Goal: Task Accomplishment & Management: Complete application form

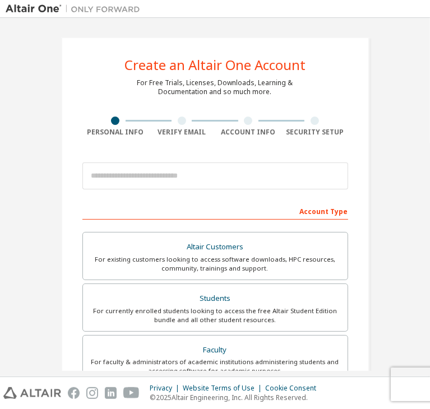
drag, startPoint x: 0, startPoint y: 0, endPoint x: 54, endPoint y: 69, distance: 87.7
click at [54, 69] on div "Create an Altair One Account For Free Trials, Licenses, Downloads, Learning & D…" at bounding box center [215, 339] width 335 height 630
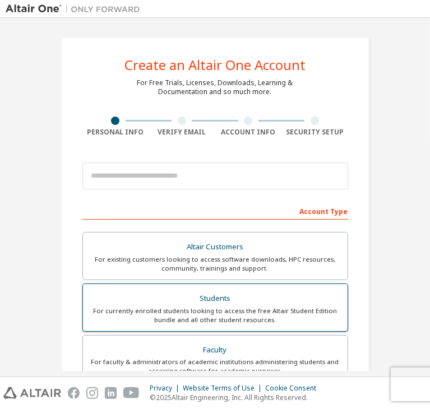
click at [277, 285] on label "Students For currently enrolled students looking to access the free Altair Stud…" at bounding box center [214, 307] width 265 height 48
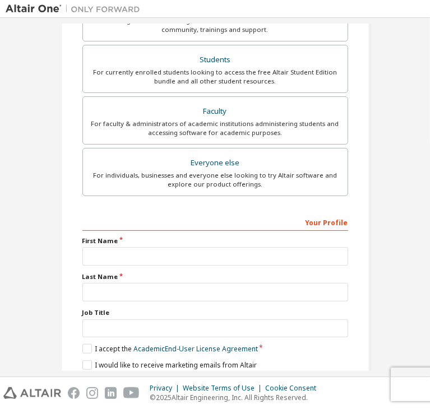
scroll to position [273, 0]
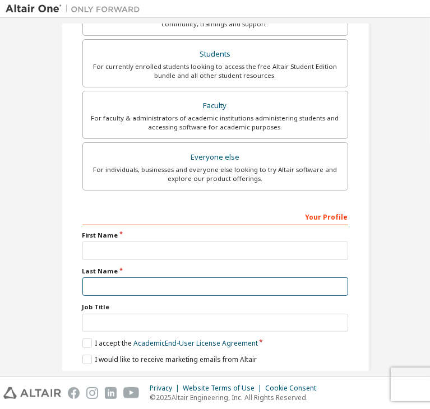
click at [277, 277] on input "text" at bounding box center [214, 286] width 265 height 18
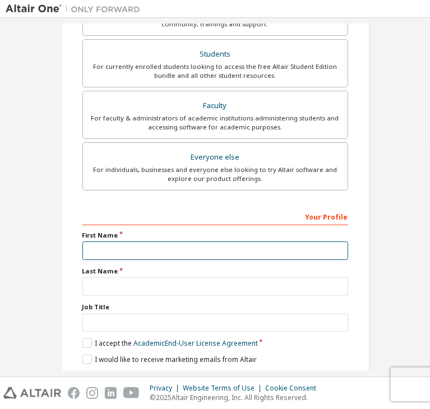
click at [161, 250] on input "text" at bounding box center [214, 250] width 265 height 18
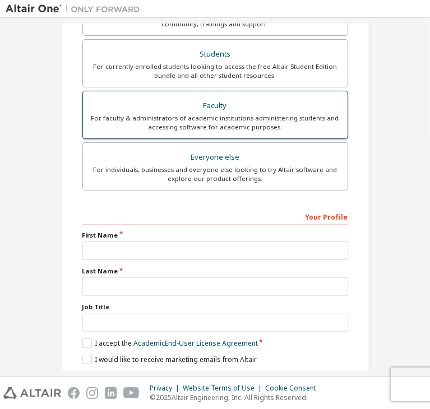
click at [237, 129] on div "For faculty & administrators of academic institutions administering students an…" at bounding box center [215, 123] width 251 height 18
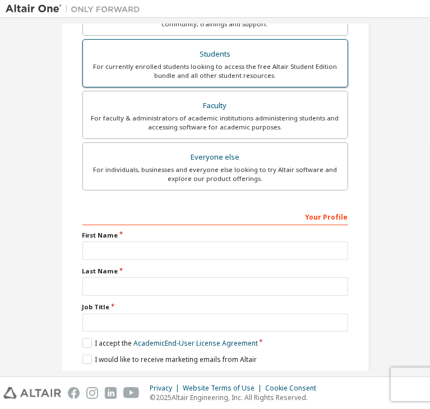
click at [240, 55] on div "Students" at bounding box center [215, 54] width 251 height 16
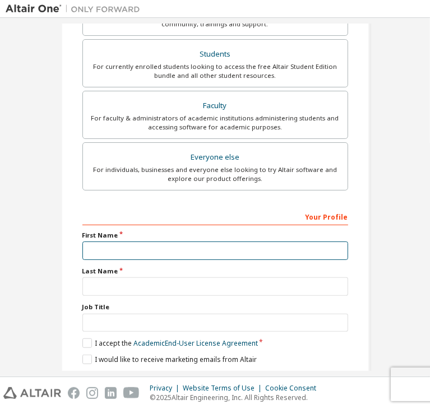
click at [150, 247] on input "text" at bounding box center [214, 250] width 265 height 18
type input "*"
type input "*****"
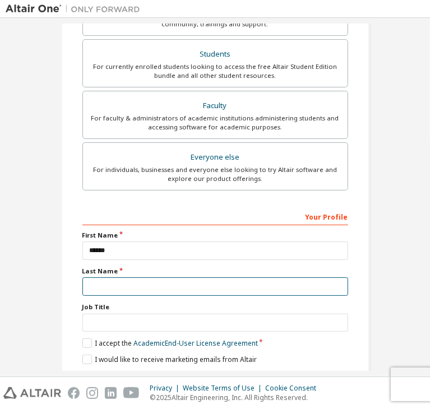
click at [315, 277] on input "text" at bounding box center [214, 286] width 265 height 18
type input "**********"
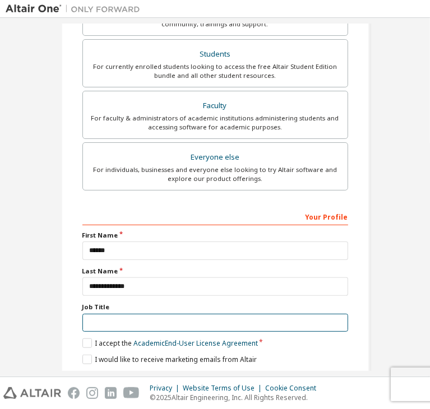
click at [231, 314] on input "text" at bounding box center [214, 323] width 265 height 18
type input "**********"
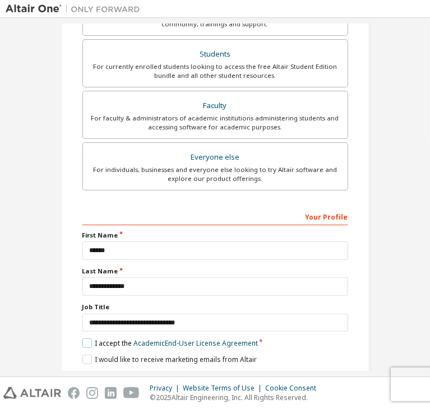
click at [83, 338] on label "I accept the Academic End-User License Agreement" at bounding box center [169, 343] width 175 height 10
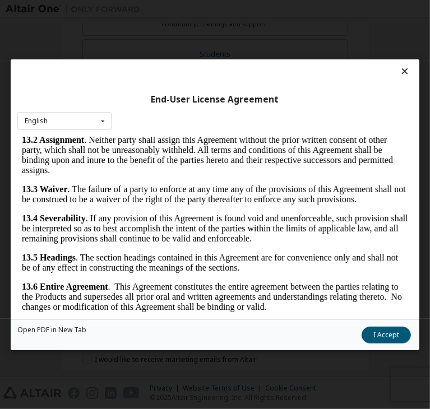
scroll to position [3706, 0]
drag, startPoint x: 276, startPoint y: 151, endPoint x: 357, endPoint y: 474, distance: 333.8
click at [361, 338] on button "I Accept" at bounding box center [385, 335] width 49 height 17
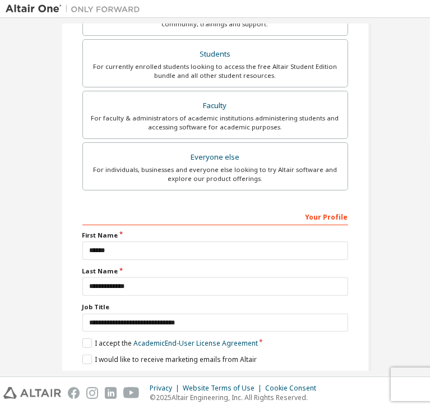
click at [211, 371] on div "Next" at bounding box center [214, 379] width 265 height 17
click at [85, 355] on label "I would like to receive marketing emails from Altair" at bounding box center [169, 360] width 174 height 10
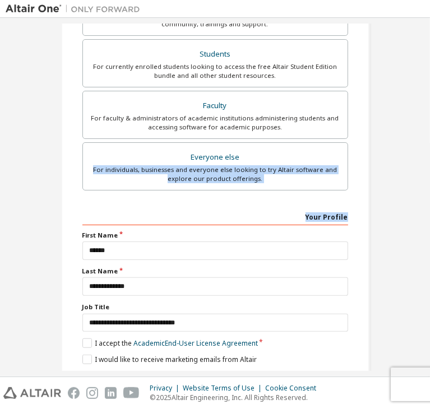
drag, startPoint x: 423, startPoint y: 194, endPoint x: 428, endPoint y: 155, distance: 39.5
click at [428, 155] on div "Create an Altair One Account For Free Trials, Licenses, Downloads, Learning & D…" at bounding box center [215, 197] width 430 height 358
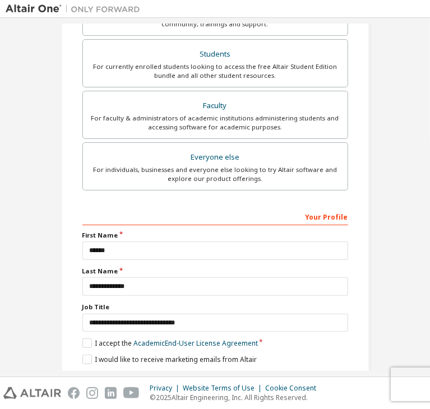
scroll to position [0, 0]
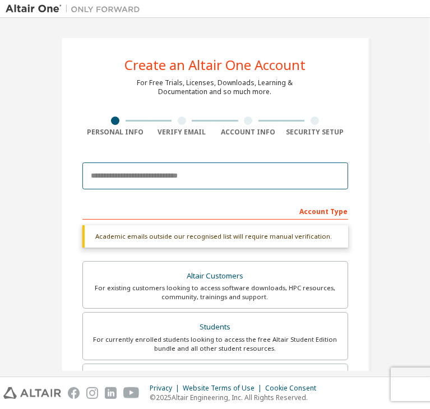
click at [251, 181] on input "email" at bounding box center [214, 175] width 265 height 27
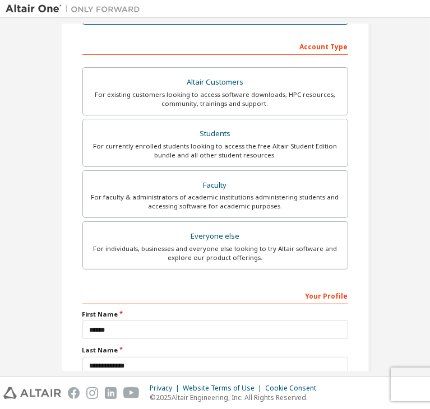
scroll to position [244, 0]
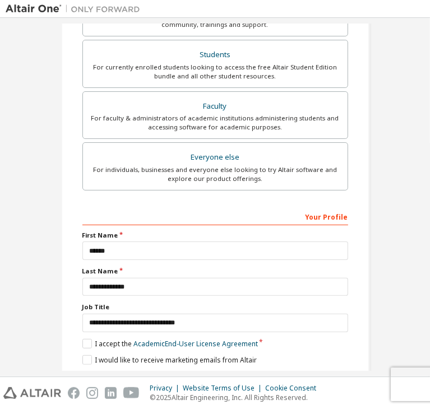
type input "**********"
click at [208, 371] on button "Next" at bounding box center [214, 379] width 59 height 17
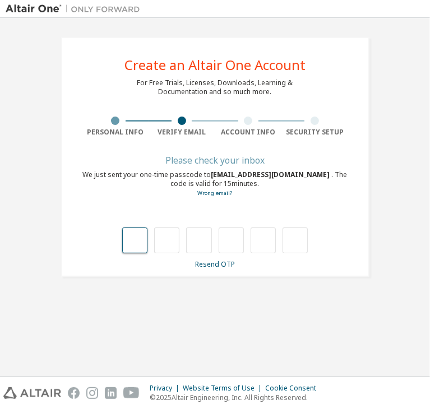
type input "*"
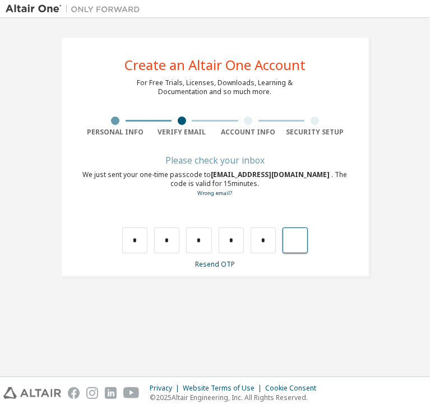
type input "*"
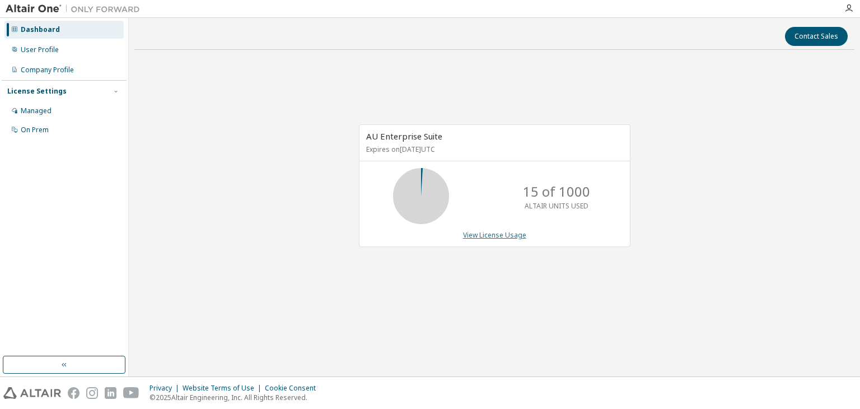
click at [500, 235] on link "View License Usage" at bounding box center [494, 235] width 63 height 10
